Goal: Information Seeking & Learning: Learn about a topic

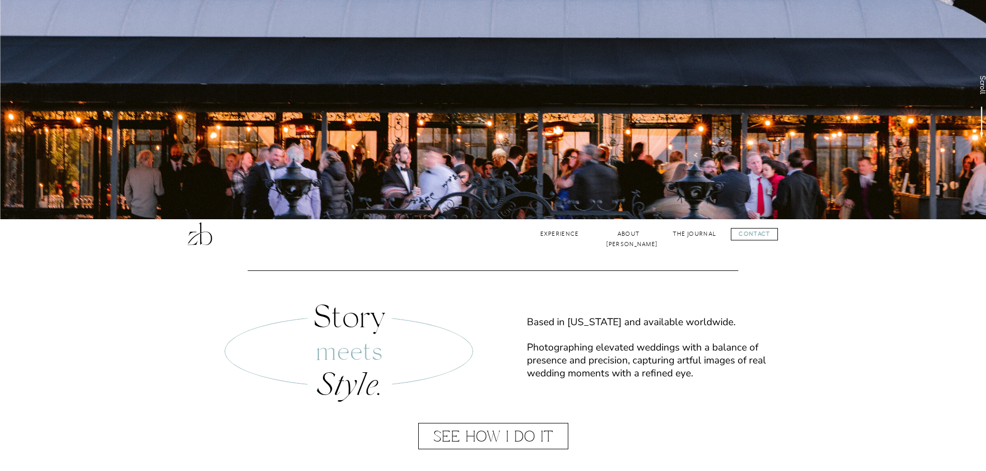
scroll to position [311, 0]
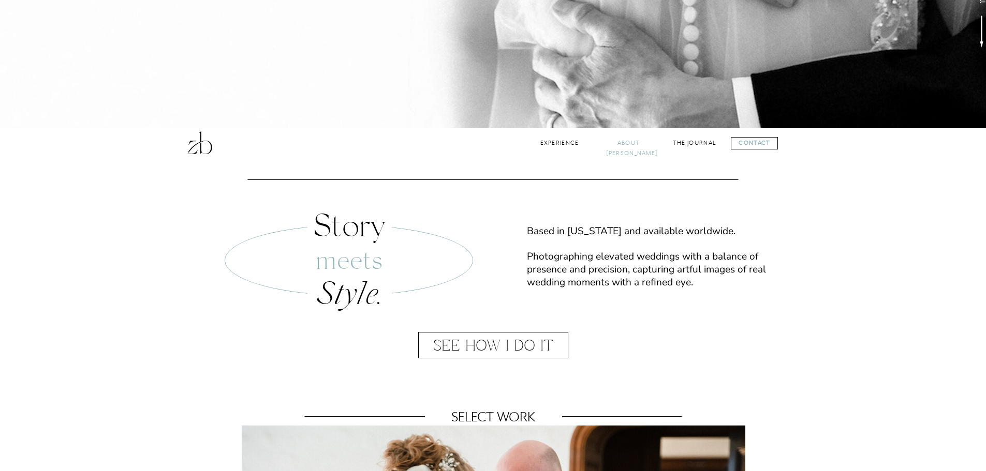
click at [615, 141] on nav "About [PERSON_NAME]" at bounding box center [629, 143] width 46 height 10
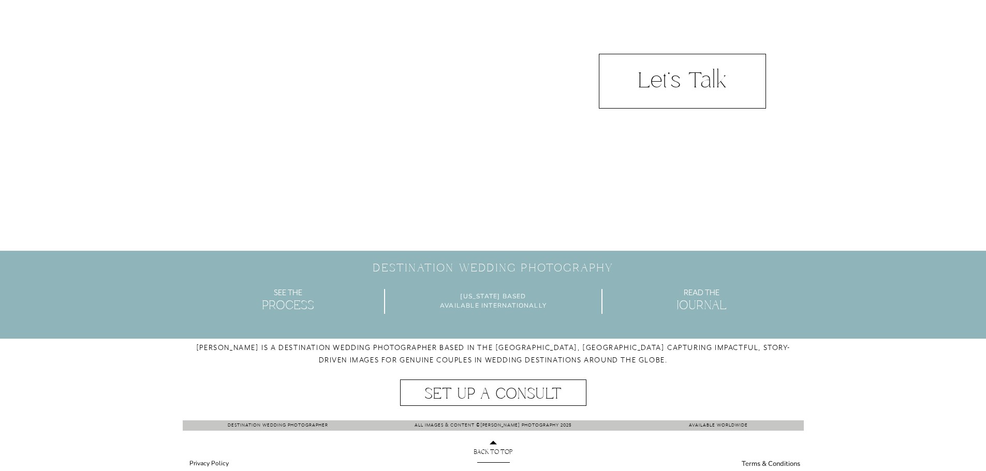
scroll to position [606, 0]
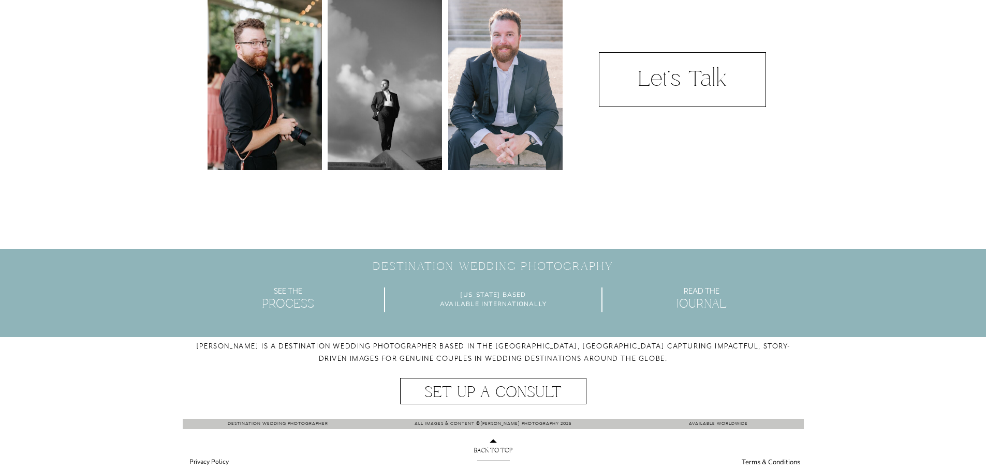
click at [297, 300] on p "Process" at bounding box center [287, 306] width 83 height 17
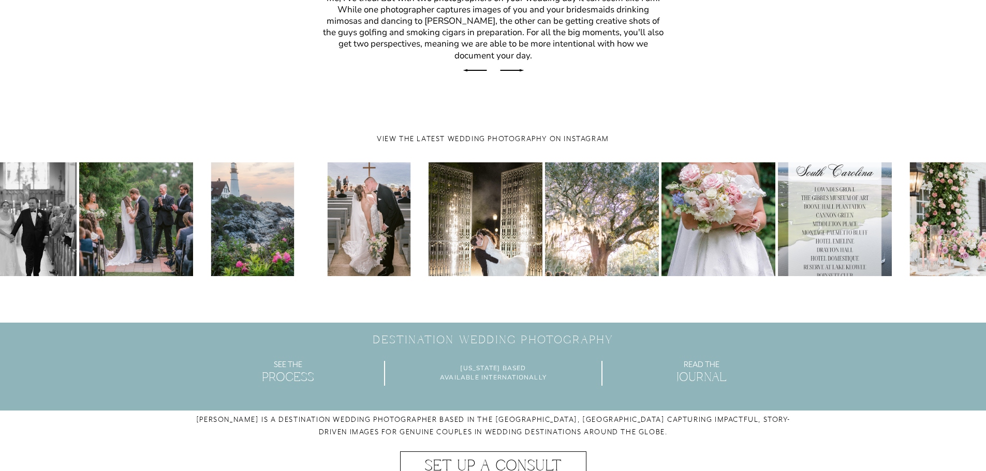
scroll to position [3545, 0]
